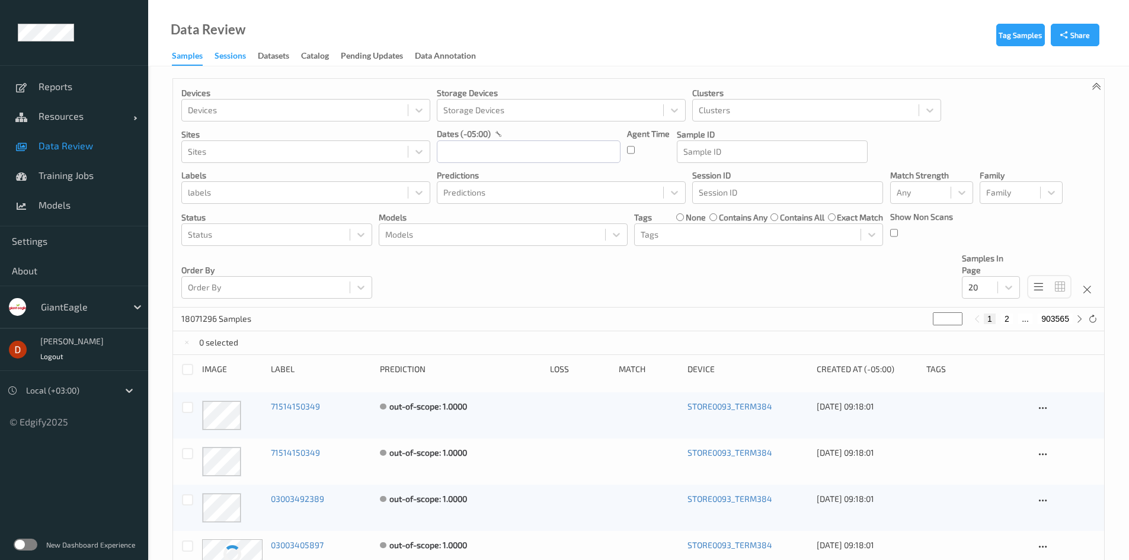
click at [236, 56] on div "Sessions" at bounding box center [230, 57] width 31 height 15
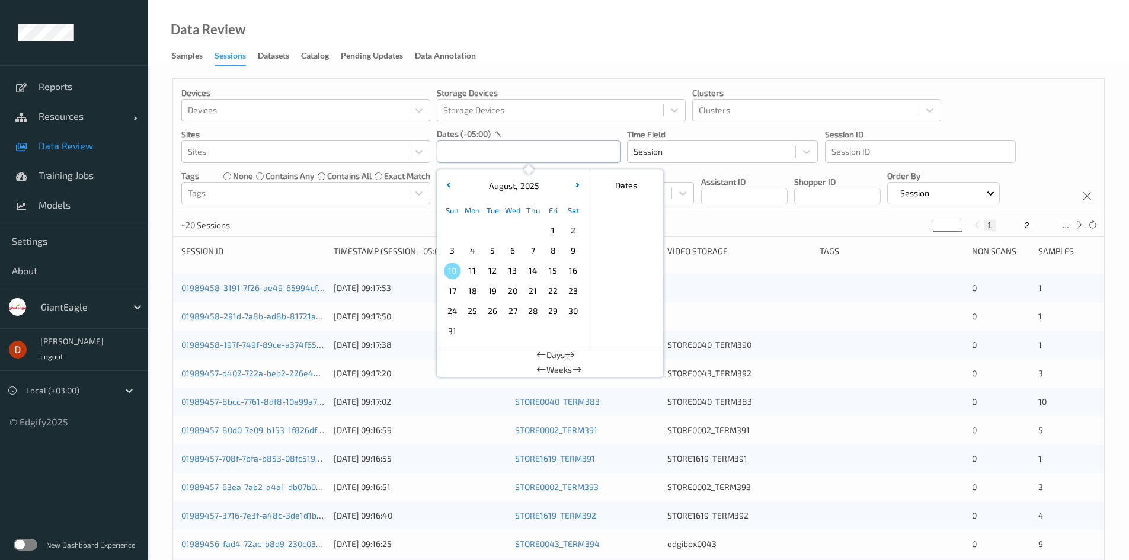
click at [453, 159] on input "text" at bounding box center [529, 151] width 184 height 23
click at [331, 152] on div at bounding box center [295, 152] width 214 height 14
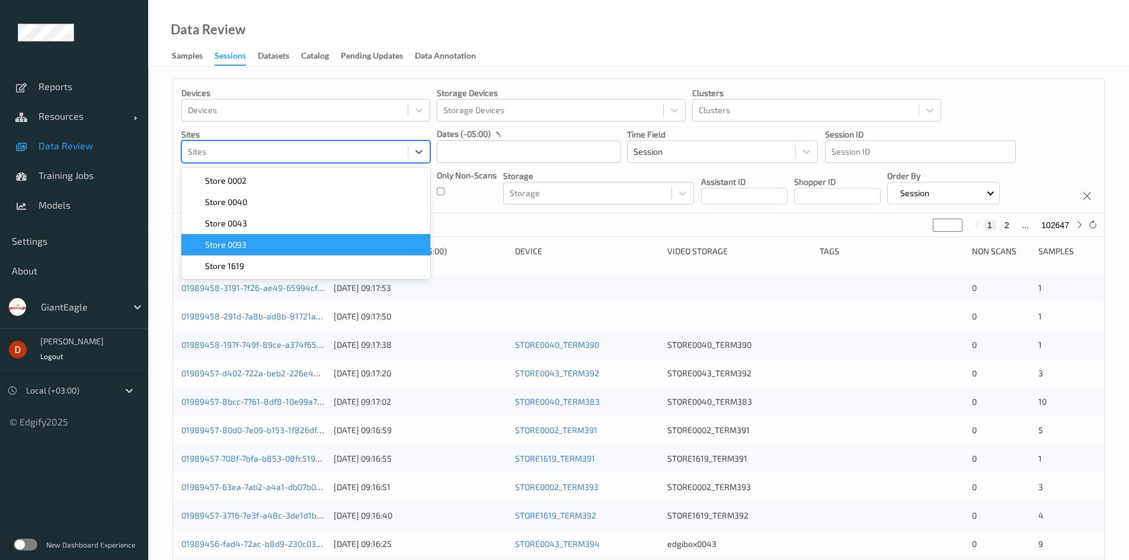
click at [285, 244] on div "Store 0093" at bounding box center [305, 245] width 235 height 12
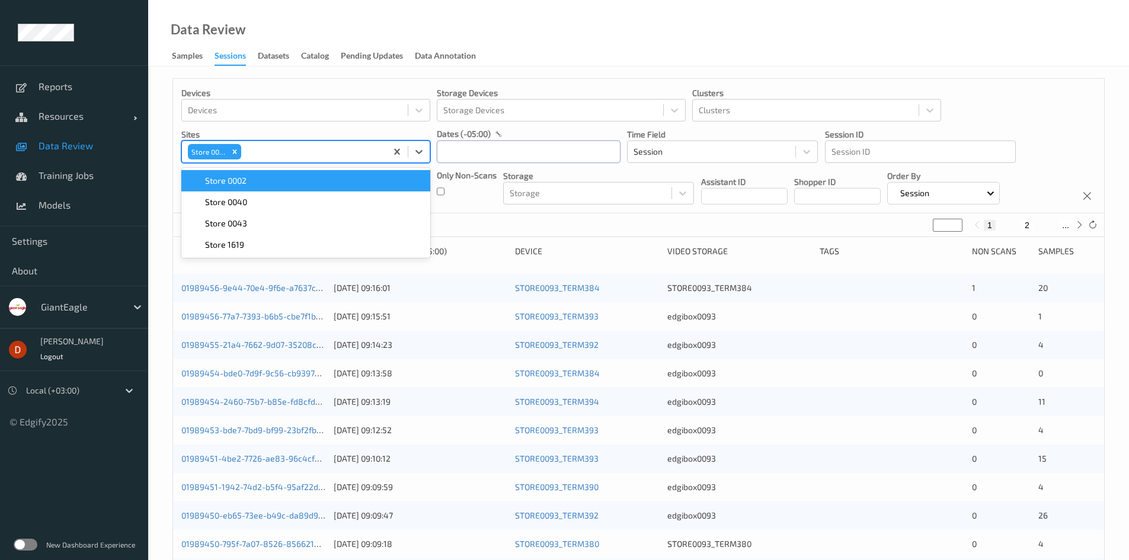
click at [510, 149] on input "text" at bounding box center [529, 151] width 184 height 23
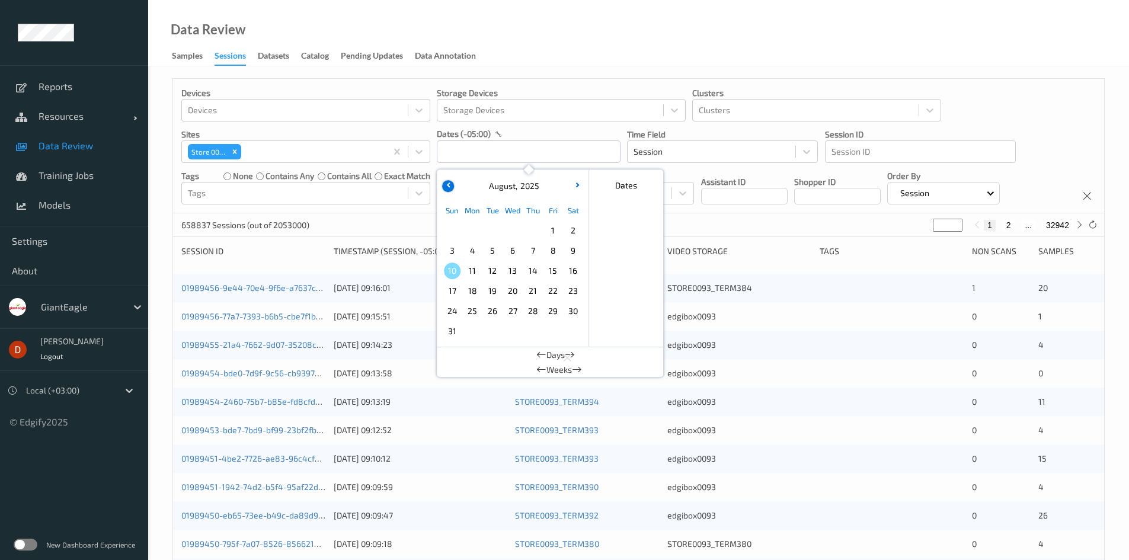
click at [447, 185] on icon "button" at bounding box center [448, 185] width 5 height 5
click at [500, 315] on span "29" at bounding box center [492, 311] width 17 height 17
click at [488, 311] on span "29" at bounding box center [492, 311] width 17 height 17
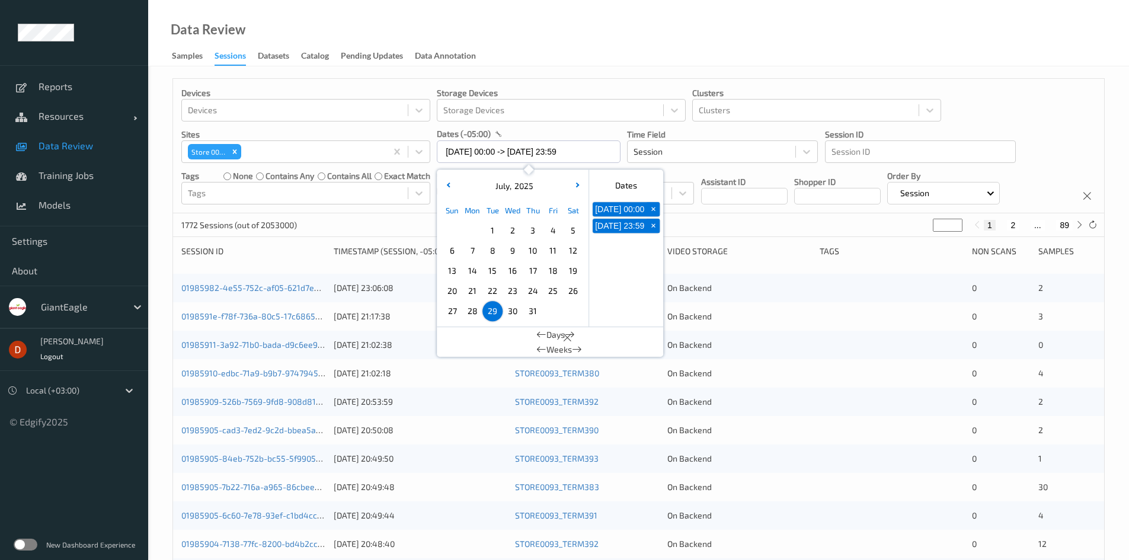
click at [760, 225] on div "1772 Sessions (out of 2053000) * 1 2 ... 89" at bounding box center [638, 225] width 931 height 24
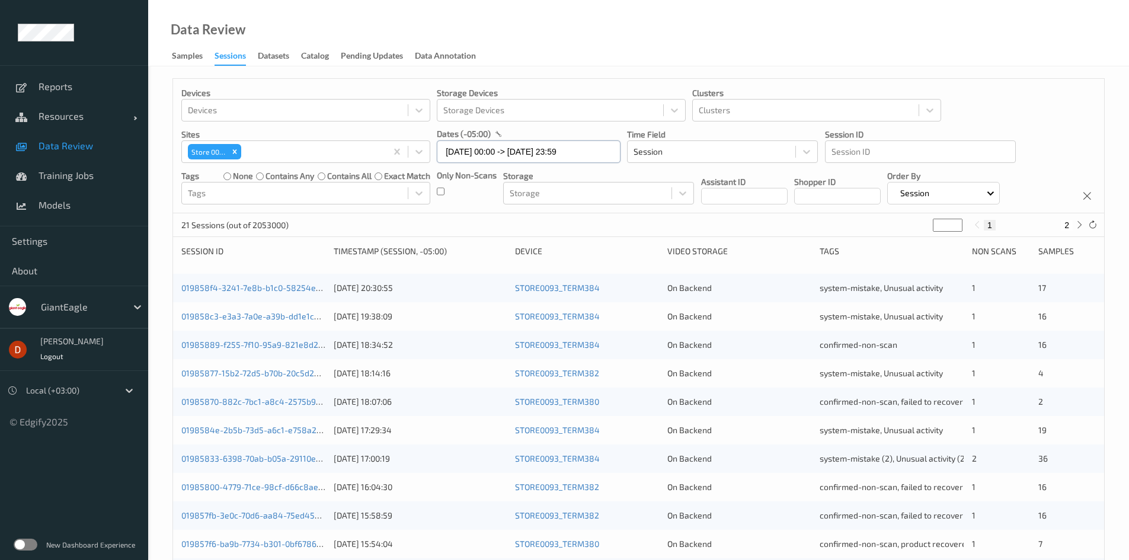
click at [487, 157] on input "[DATE] 00:00 -> [DATE] 23:59" at bounding box center [529, 151] width 184 height 23
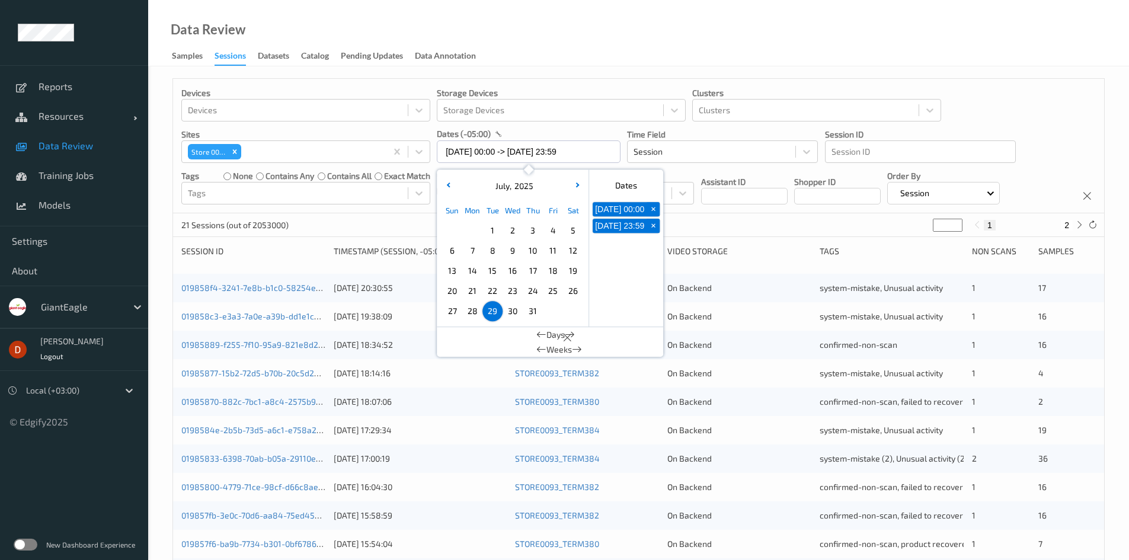
click at [493, 311] on span "29" at bounding box center [492, 311] width 17 height 17
click at [572, 186] on button "button" at bounding box center [577, 186] width 12 height 12
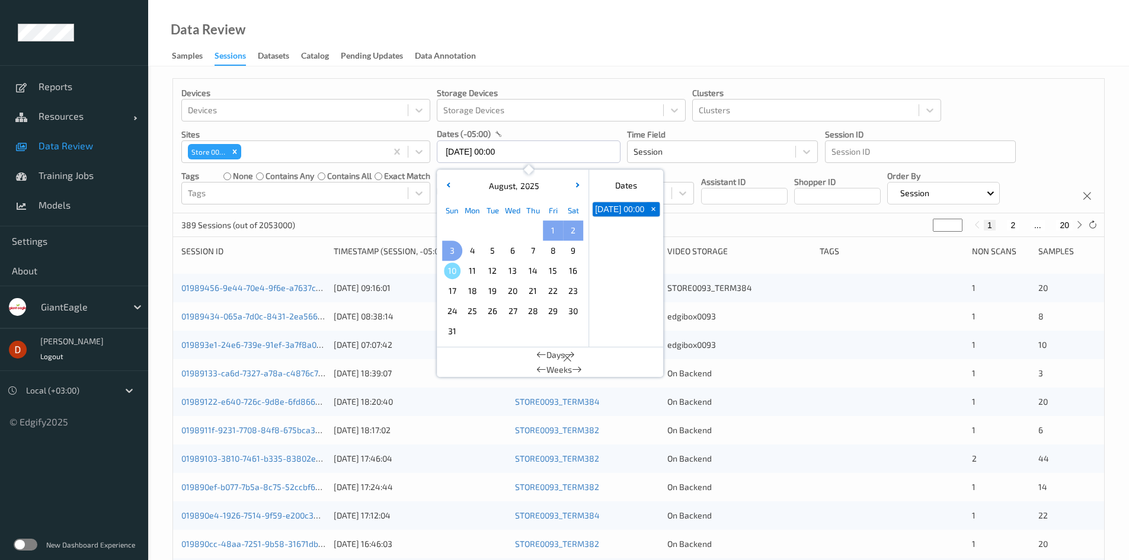
click at [453, 248] on span "3" at bounding box center [452, 250] width 17 height 17
type input "[DATE] 00:00 -> [DATE] 23:59"
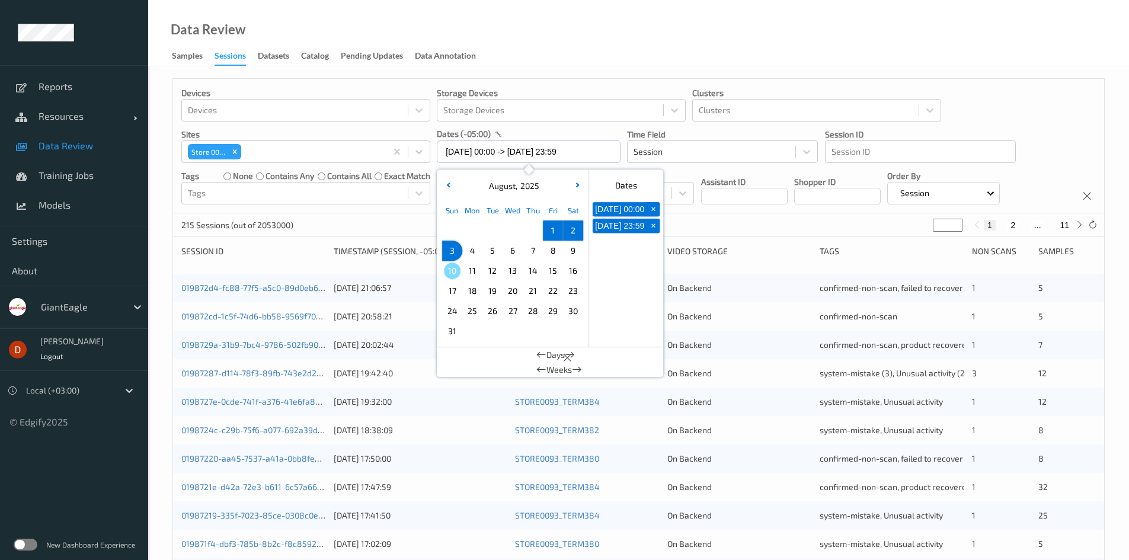
click at [702, 223] on div "215 Sessions (out of 2053000) * 1 2 ... 11" at bounding box center [638, 225] width 931 height 24
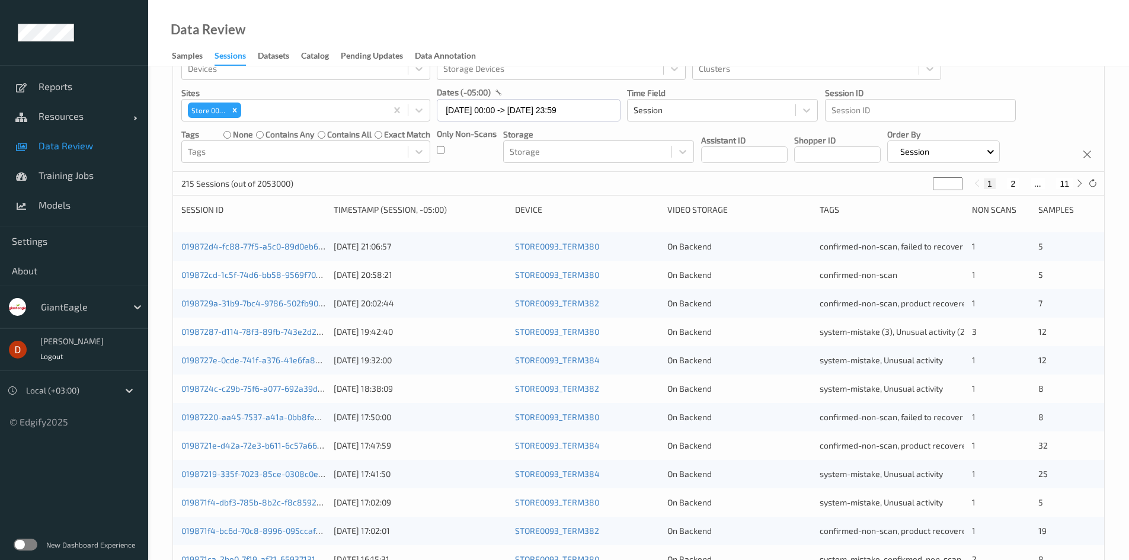
scroll to position [36, 0]
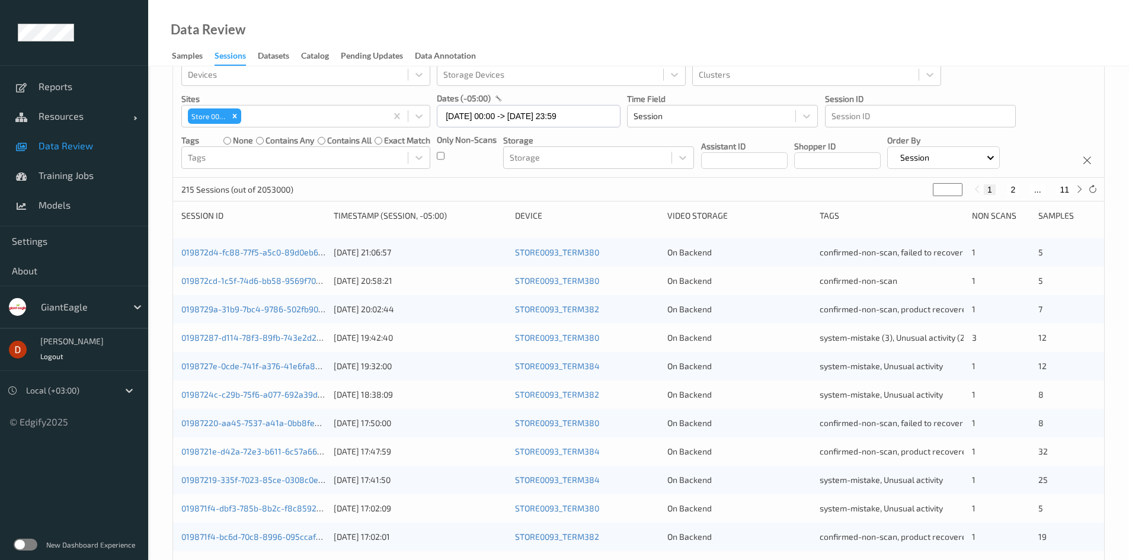
click at [1015, 191] on button "2" at bounding box center [1013, 189] width 12 height 11
type input "*"
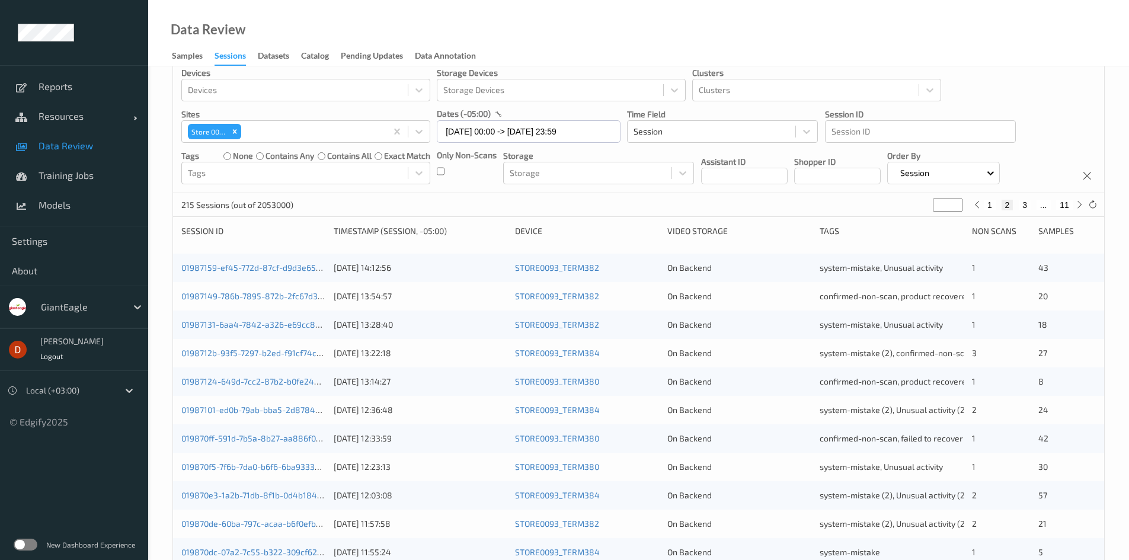
scroll to position [0, 0]
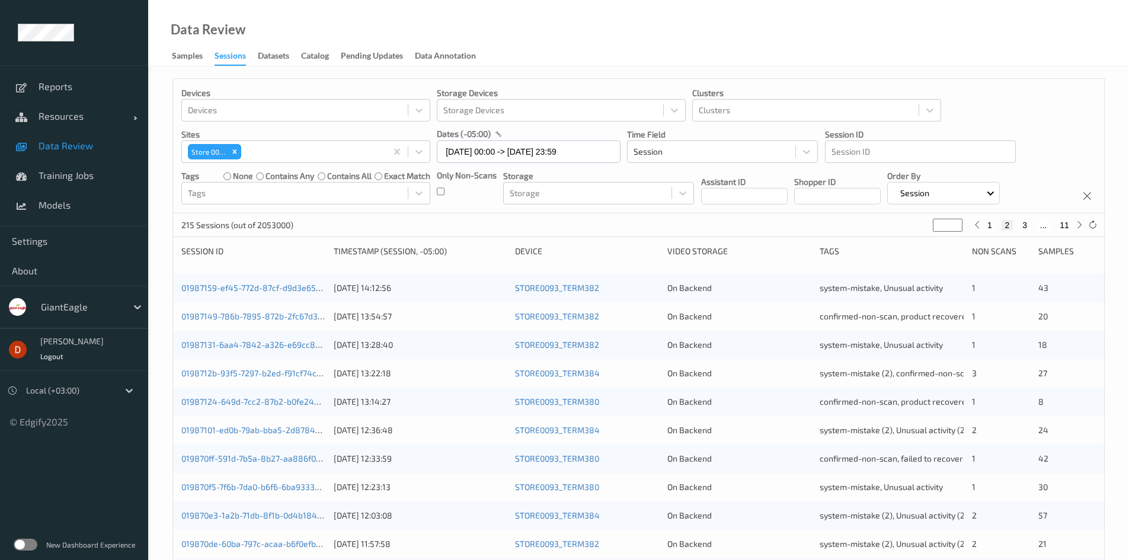
click at [990, 223] on button "1" at bounding box center [990, 225] width 12 height 11
type input "*"
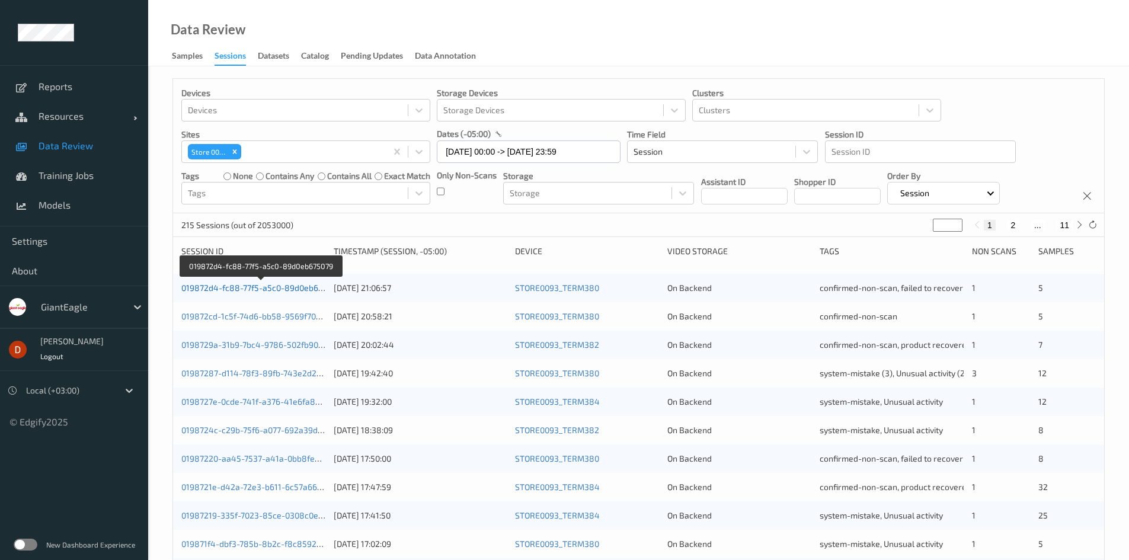
click at [279, 283] on link "019872d4-fc88-77f5-a5c0-89d0eb675079" at bounding box center [260, 288] width 159 height 10
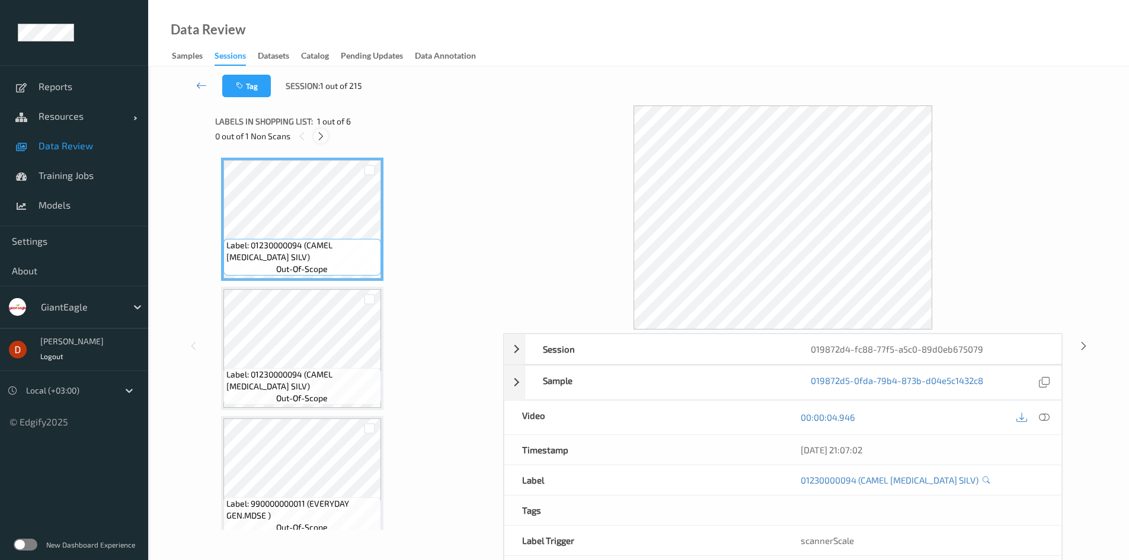
click at [317, 142] on div at bounding box center [321, 136] width 15 height 15
click at [201, 82] on icon at bounding box center [201, 85] width 11 height 12
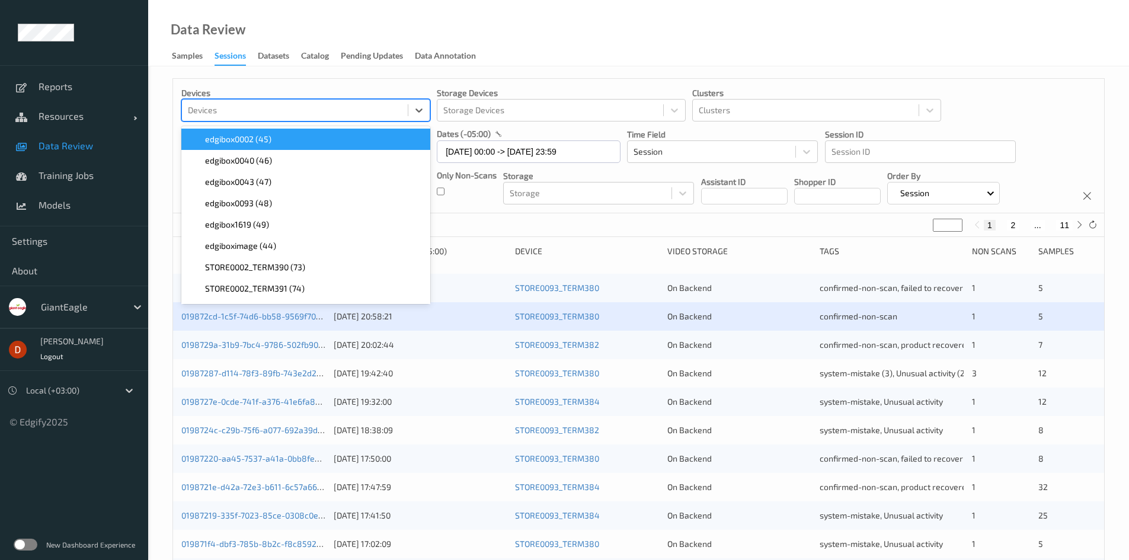
click at [312, 107] on div at bounding box center [295, 110] width 214 height 14
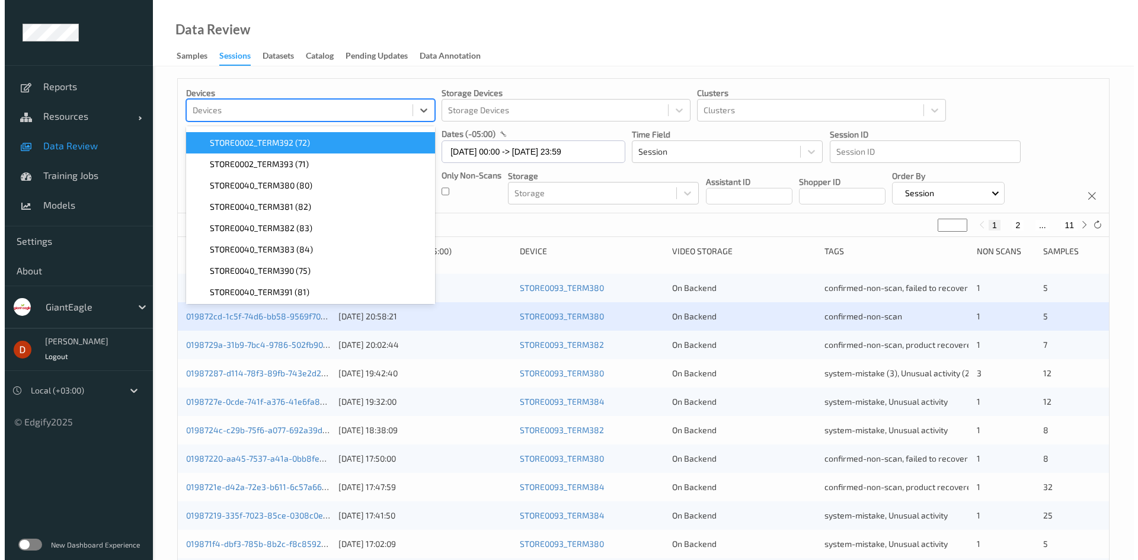
scroll to position [178, 0]
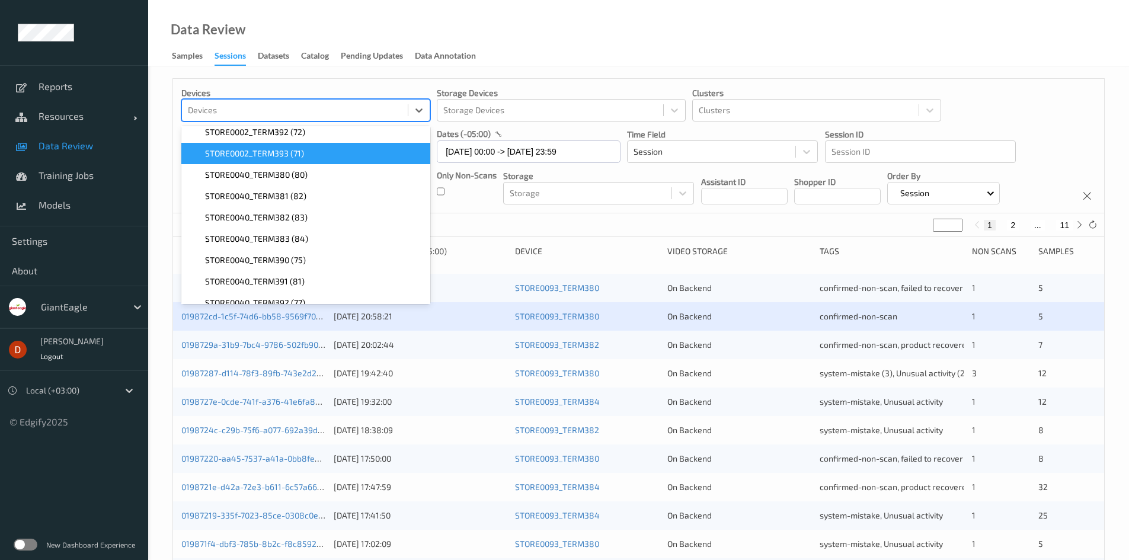
click at [279, 157] on span "STORE0002_TERM393 (71)" at bounding box center [254, 154] width 99 height 12
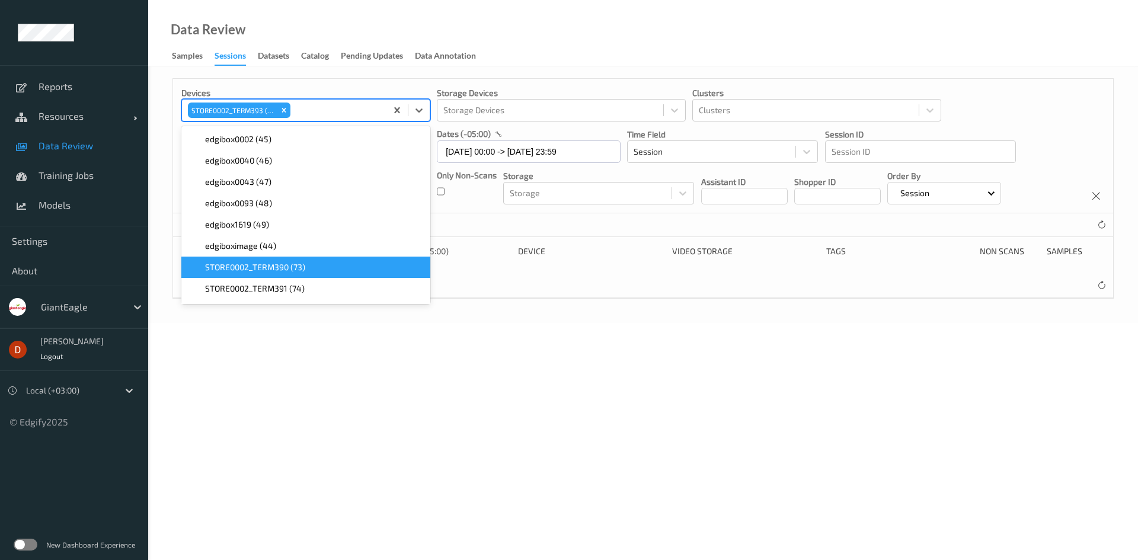
click at [292, 273] on span "STORE0002_TERM390 (73)" at bounding box center [255, 267] width 100 height 12
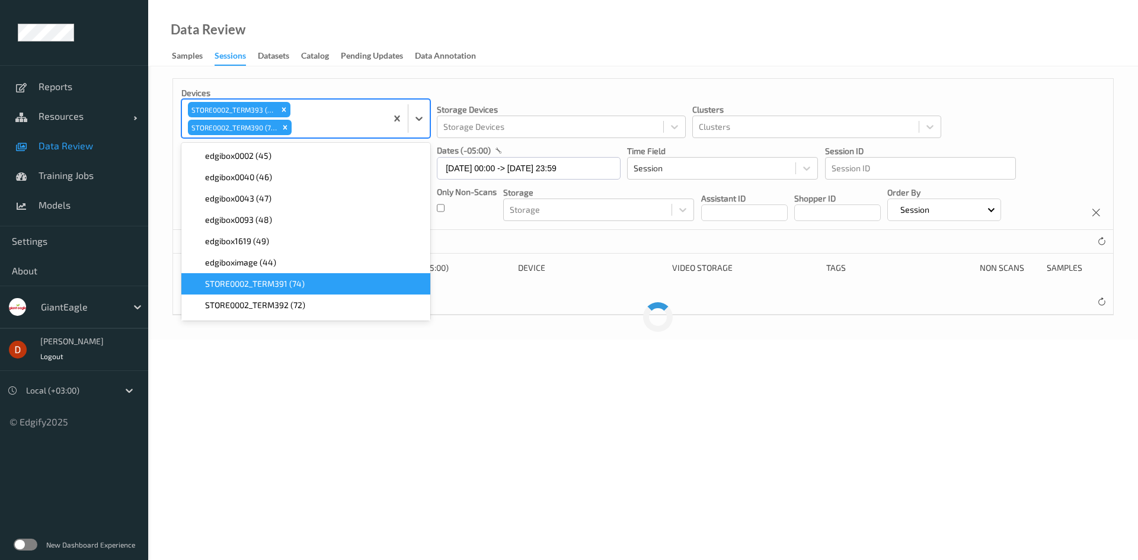
click at [292, 291] on div "STORE0002_TERM391 (74)" at bounding box center [305, 283] width 249 height 21
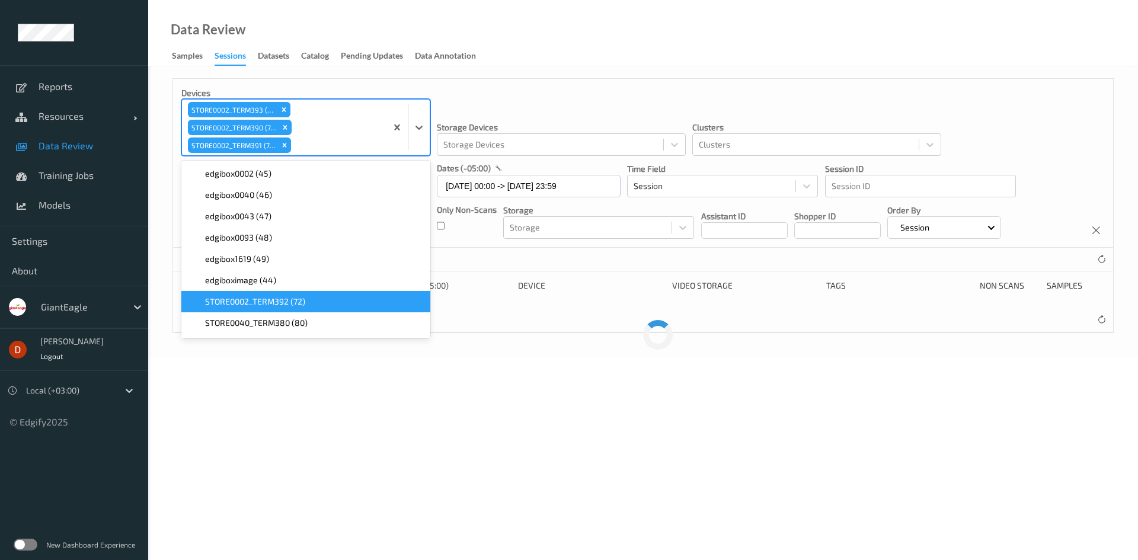
click at [294, 303] on span "STORE0002_TERM392 (72)" at bounding box center [255, 302] width 100 height 12
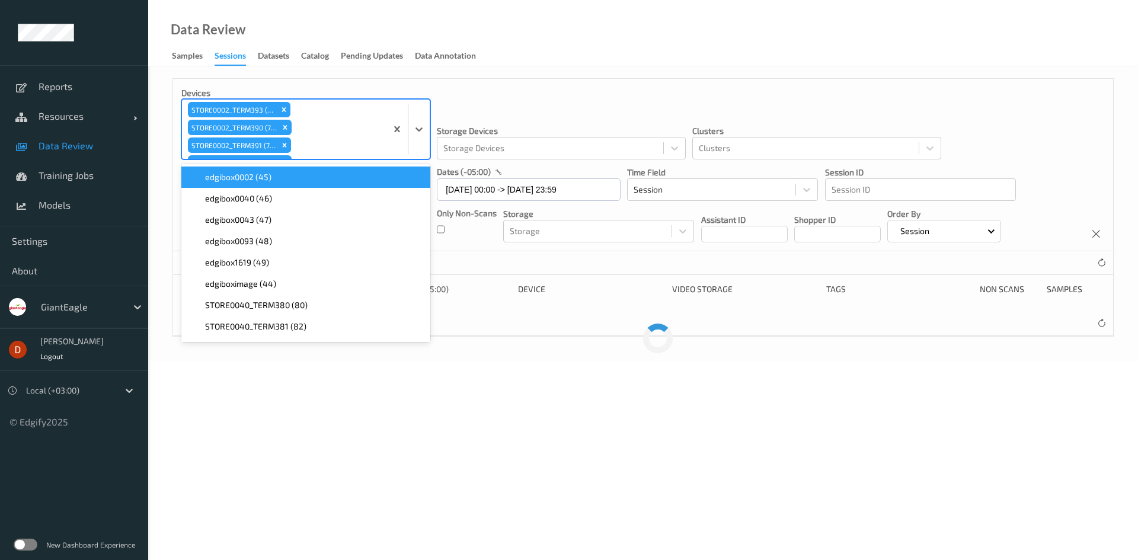
drag, startPoint x: 538, startPoint y: 103, endPoint x: 525, endPoint y: 106, distance: 13.4
click at [537, 103] on div "Storage Devices Storage Devices" at bounding box center [561, 123] width 249 height 72
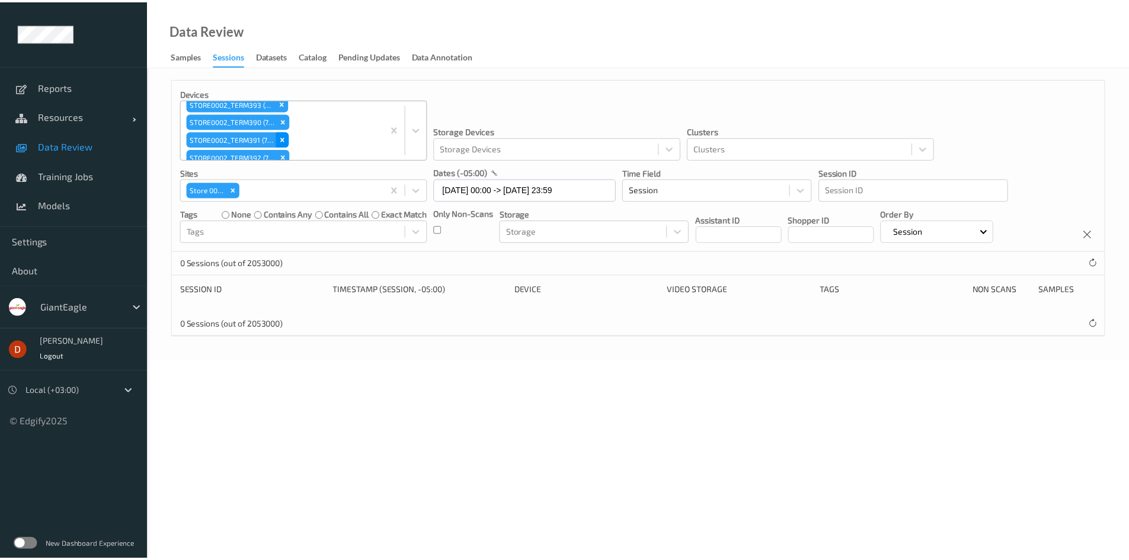
scroll to position [0, 0]
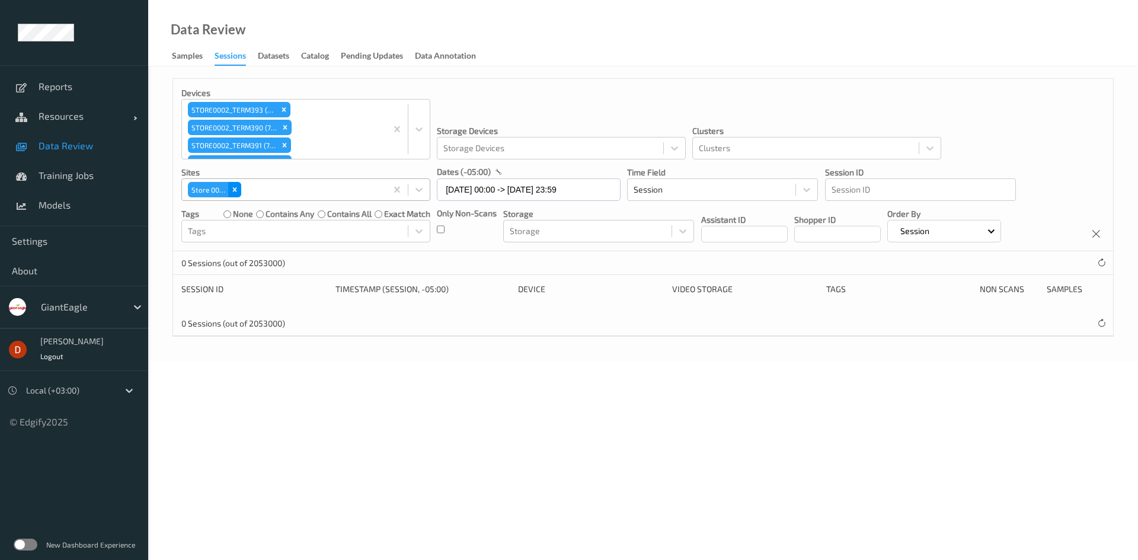
click at [235, 194] on icon "Remove Store 0093" at bounding box center [235, 190] width 8 height 8
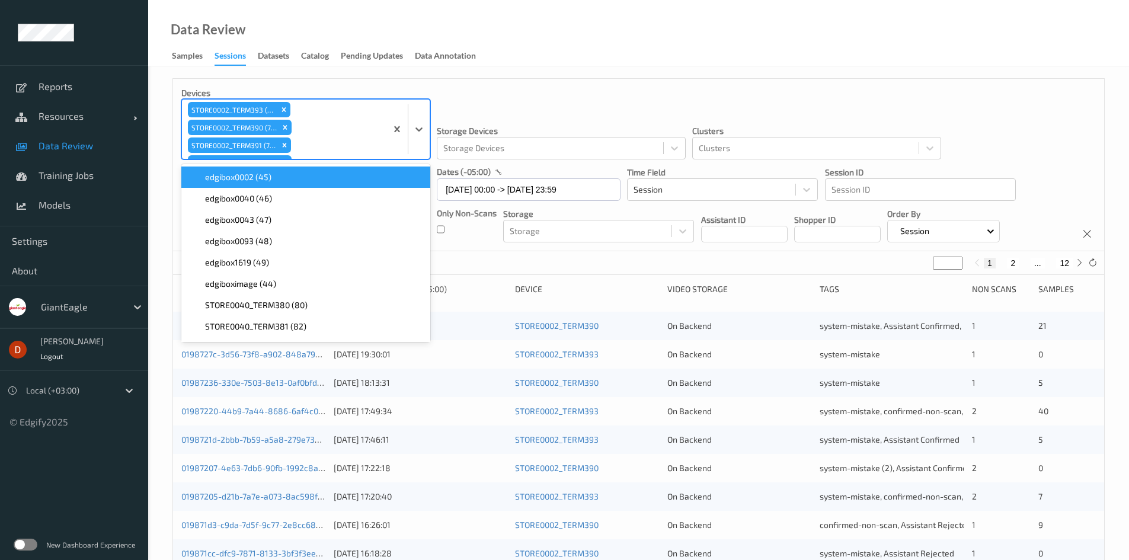
click at [310, 124] on div "STORE0002_TERM393 (71) STORE0002_TERM390 (73) STORE0002_TERM391 (74) STORE0002_…" at bounding box center [284, 129] width 204 height 59
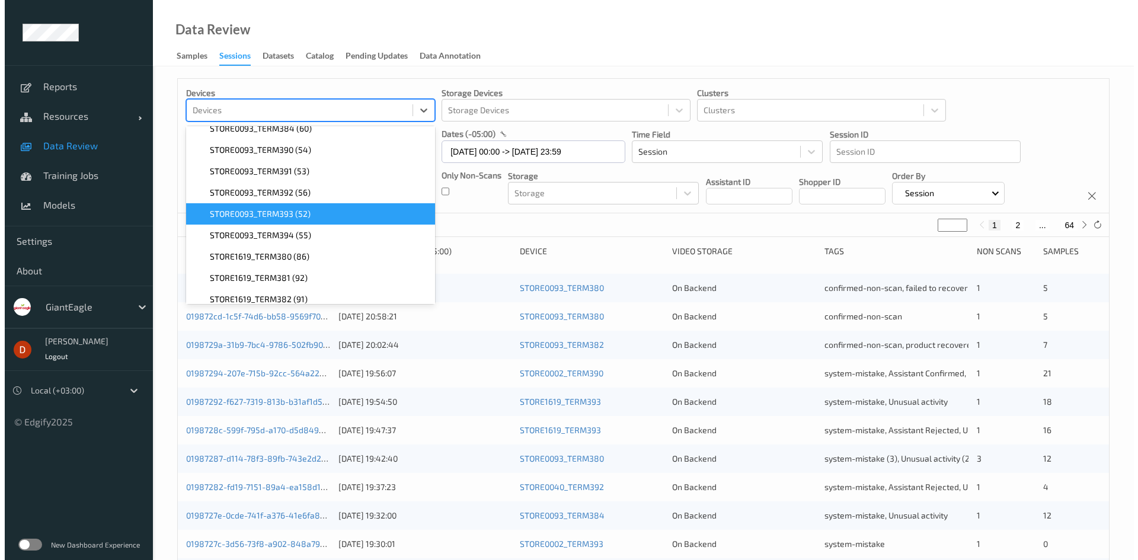
scroll to position [690, 0]
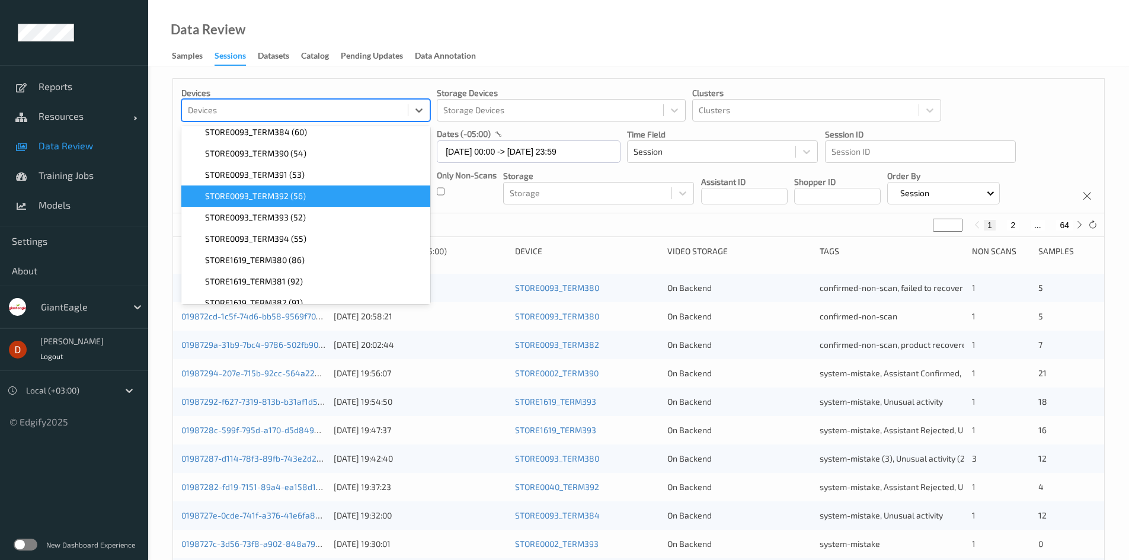
click at [272, 195] on span "STORE0093_TERM392 (56)" at bounding box center [255, 196] width 101 height 12
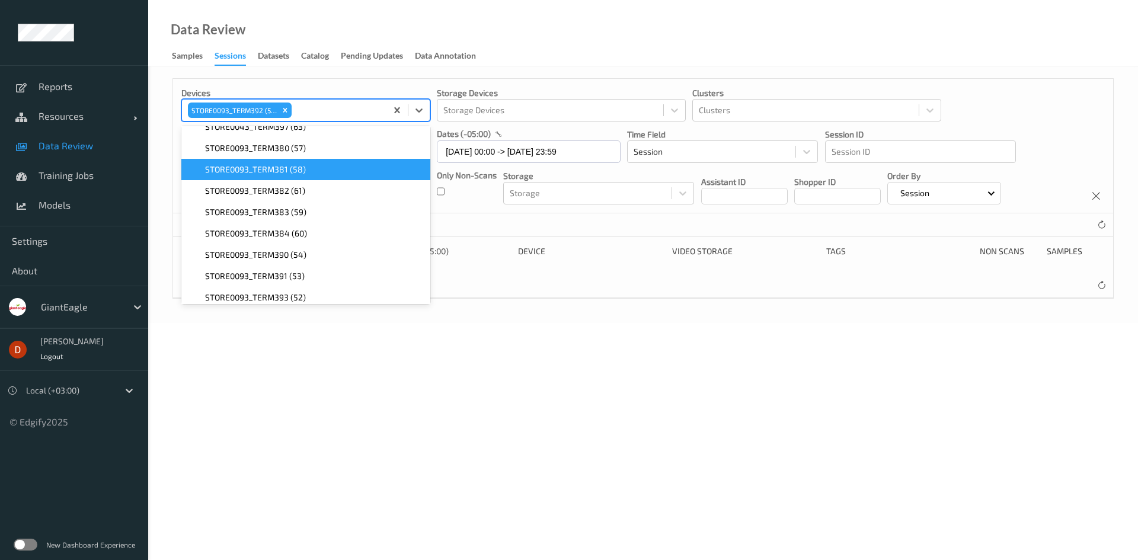
scroll to position [593, 0]
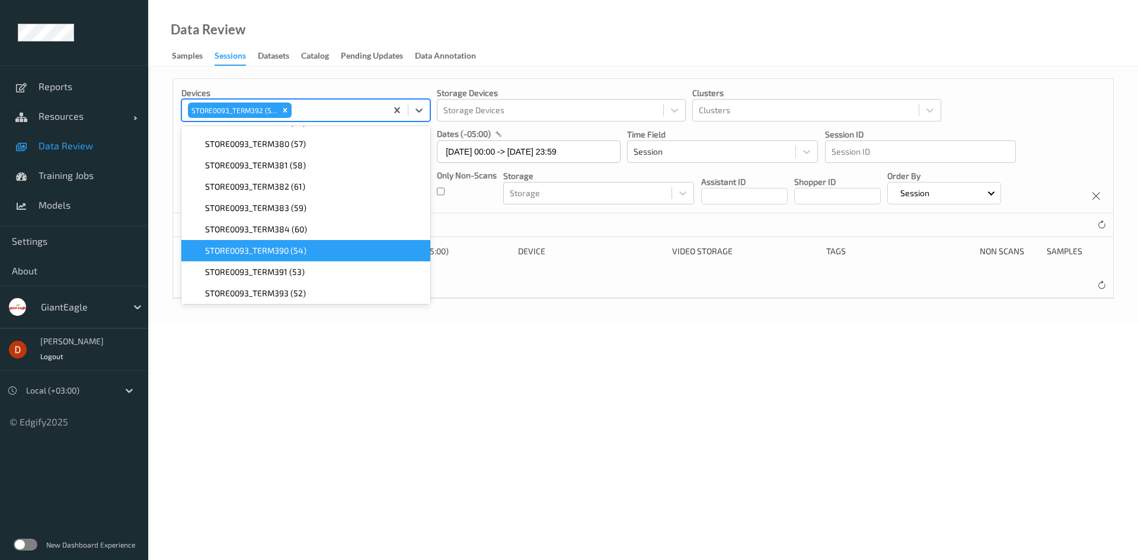
click at [295, 250] on span "STORE0093_TERM390 (54)" at bounding box center [255, 251] width 101 height 12
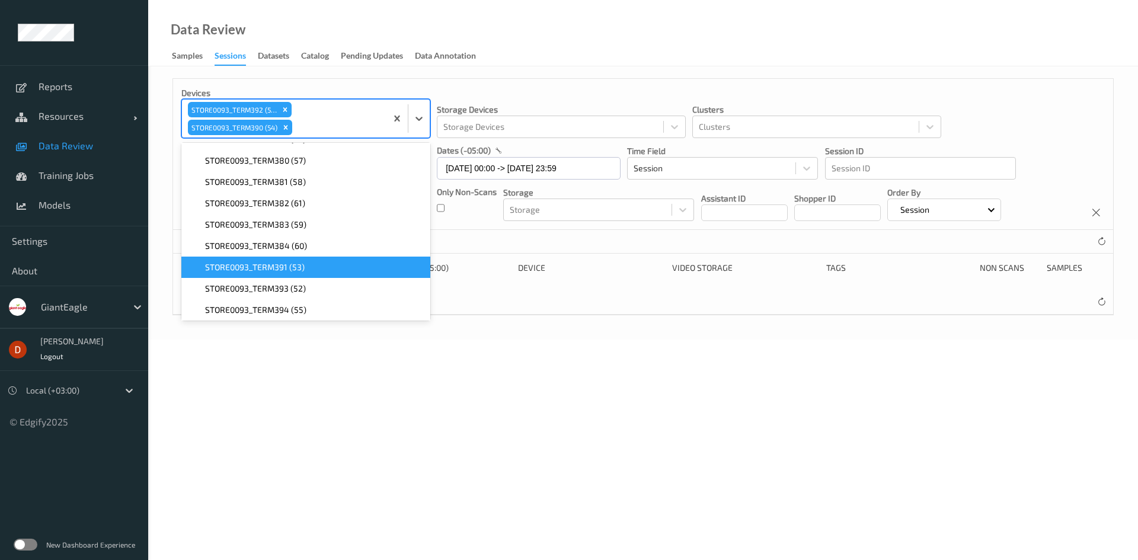
click at [300, 270] on span "STORE0093_TERM391 (53)" at bounding box center [255, 267] width 100 height 12
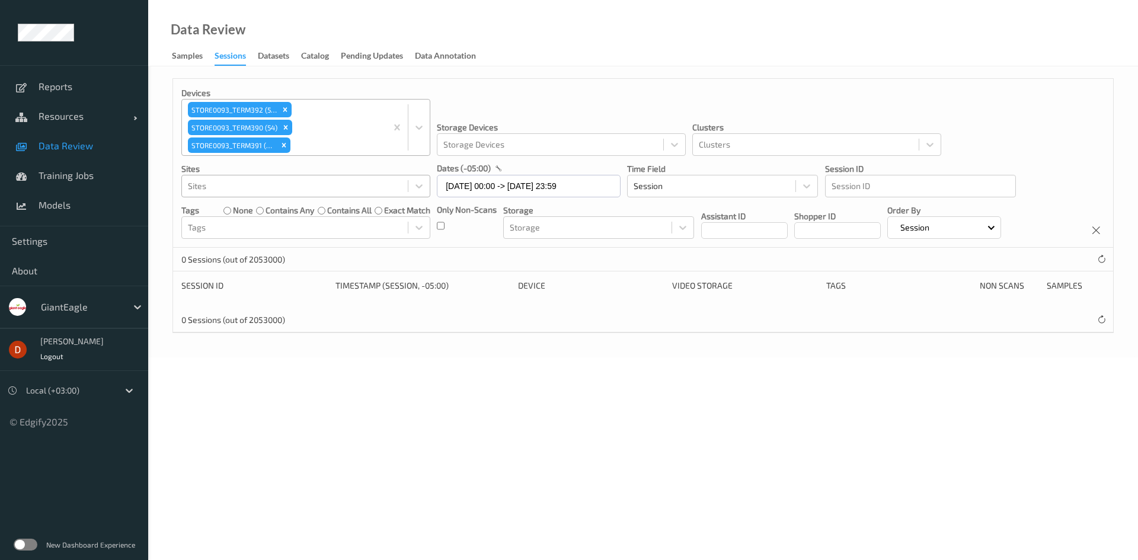
click at [571, 318] on div "0 Sessions (out of 2053000)" at bounding box center [643, 320] width 940 height 24
click at [329, 127] on div "STORE0093_TERM392 (56) STORE0093_TERM390 (54) STORE0093_TERM391 (53)" at bounding box center [284, 128] width 204 height 56
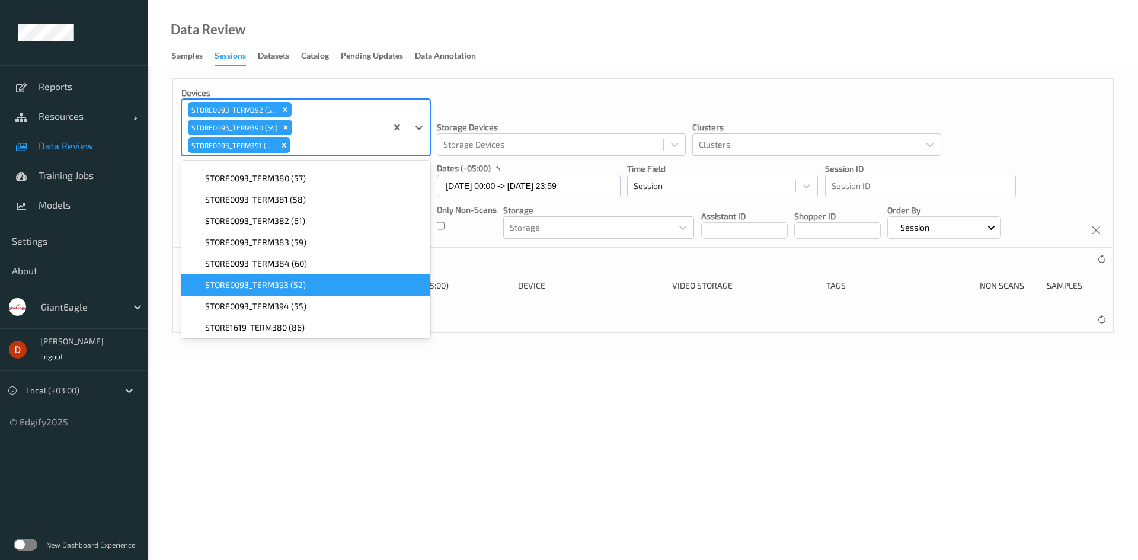
click at [291, 287] on span "STORE0093_TERM393 (52)" at bounding box center [255, 285] width 101 height 12
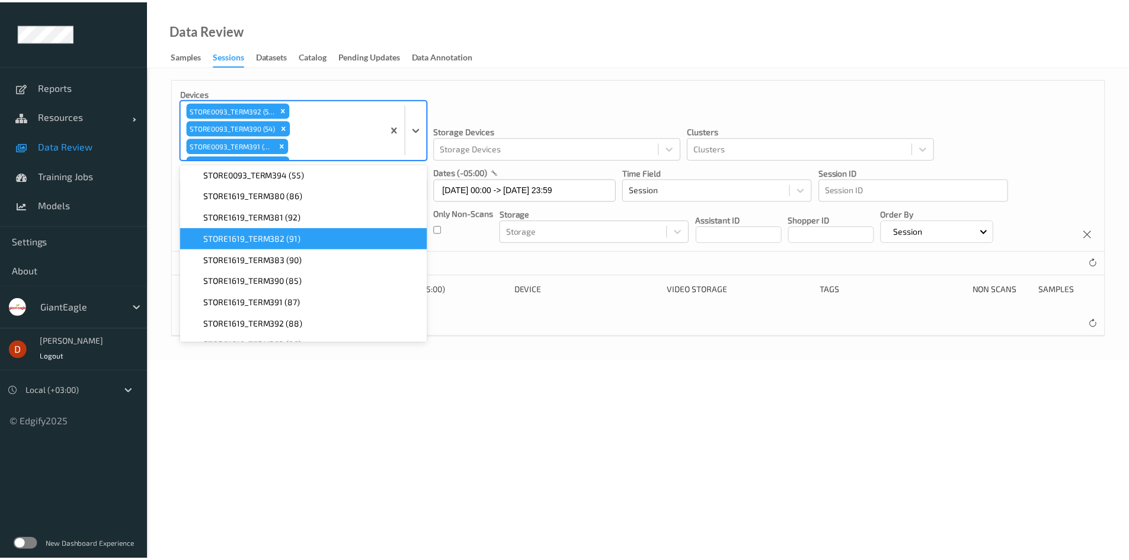
scroll to position [711, 0]
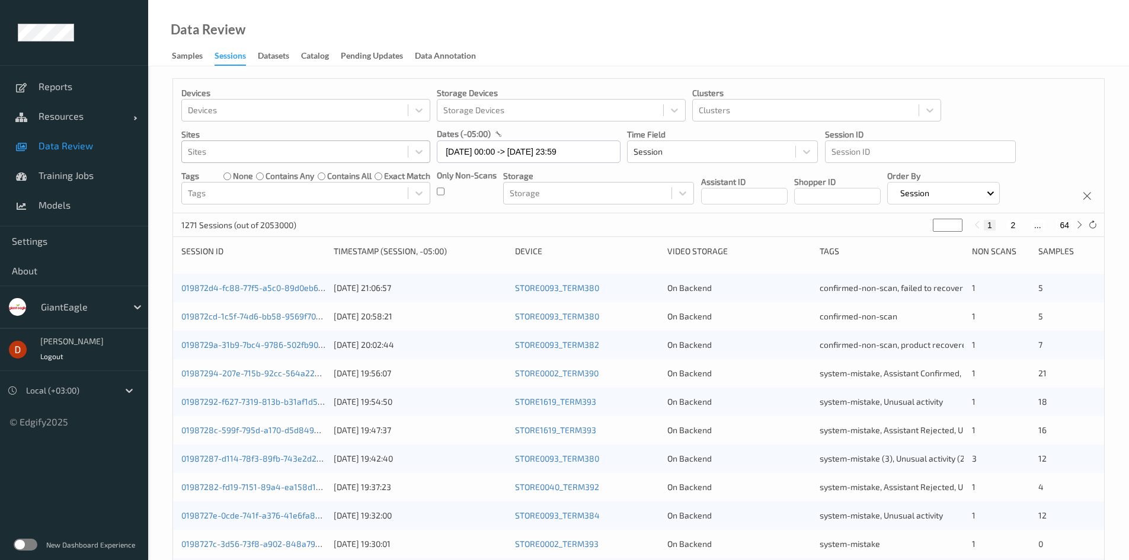
click at [392, 84] on div "Devices Devices Storage Devices Storage Devices Clusters Clusters Sites Sites d…" at bounding box center [638, 146] width 931 height 135
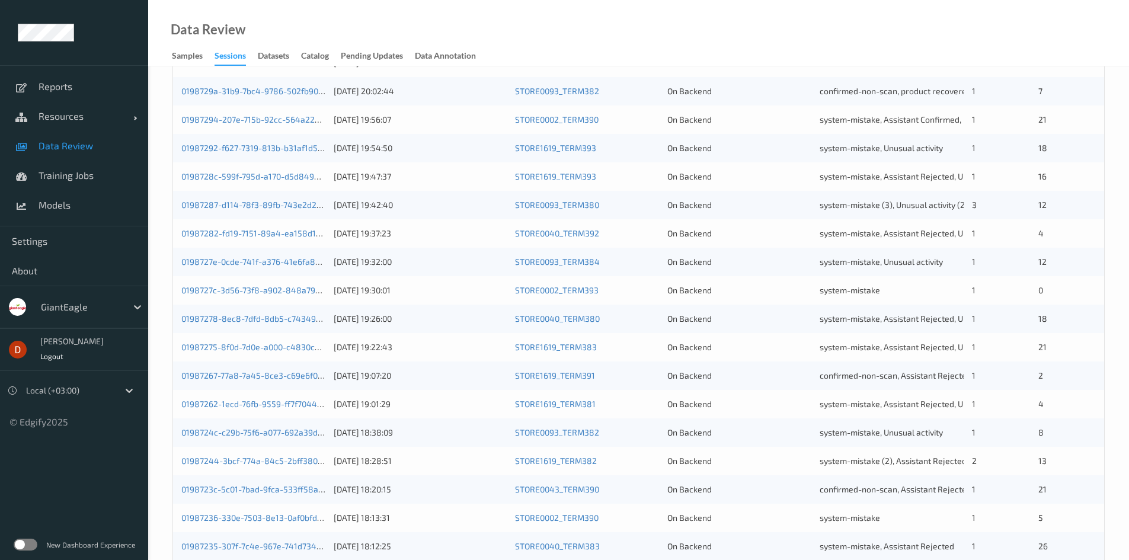
scroll to position [0, 0]
